Goal: Navigation & Orientation: Find specific page/section

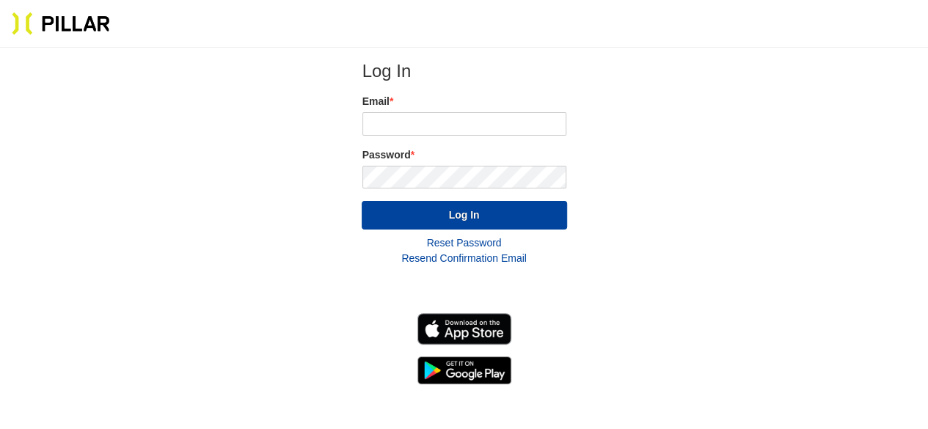
click at [526, 106] on label "Email *" at bounding box center [464, 101] width 204 height 15
click at [511, 123] on input "email" at bounding box center [464, 123] width 204 height 23
type input "[PERSON_NAME][EMAIL_ADDRESS][PERSON_NAME][PERSON_NAME][DOMAIN_NAME]"
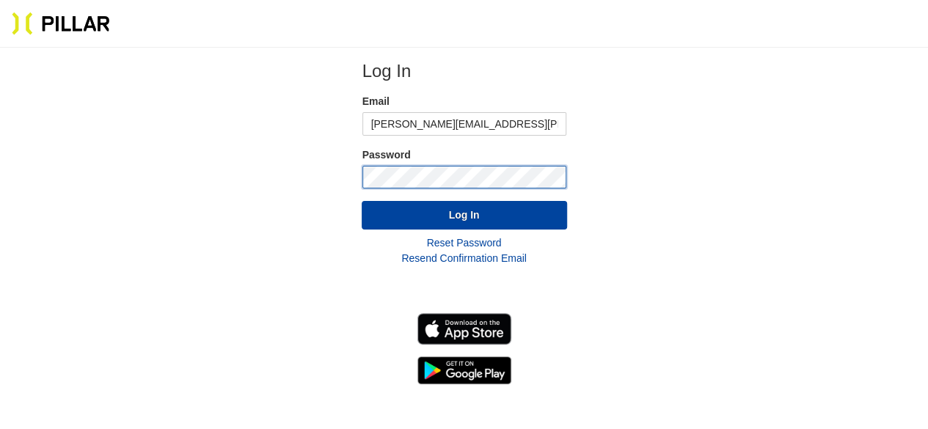
click at [362, 201] on button "Log In" at bounding box center [464, 215] width 205 height 29
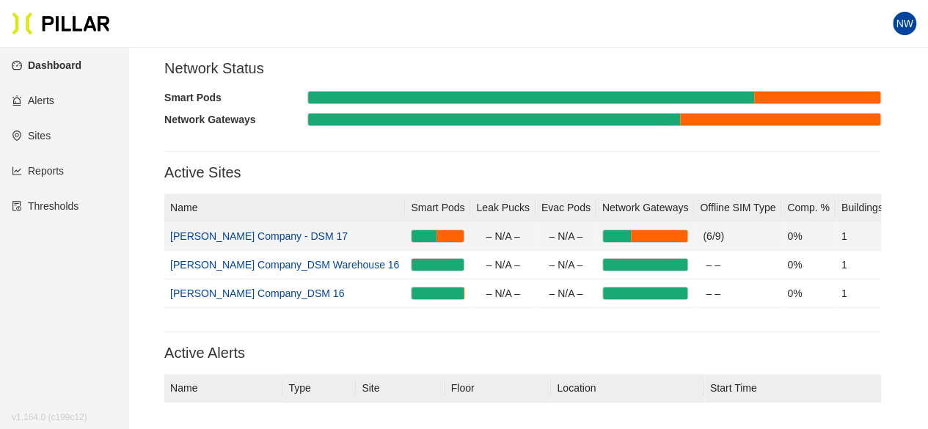
click at [285, 231] on link "[PERSON_NAME] Company - DSM 17" at bounding box center [259, 236] width 178 height 12
